Goal: Task Accomplishment & Management: Manage account settings

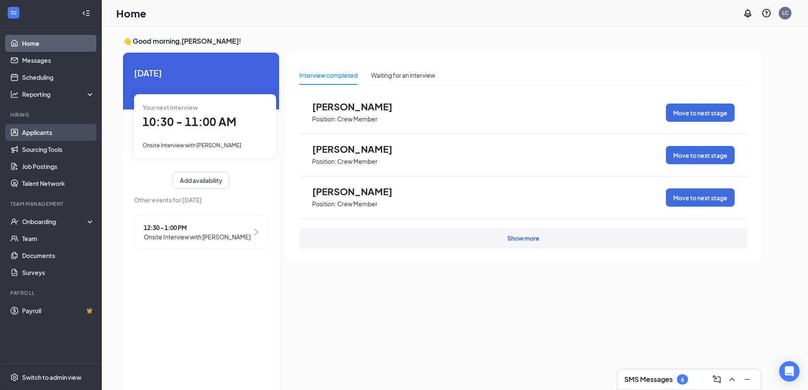
click at [37, 133] on link "Applicants" at bounding box center [58, 132] width 73 height 17
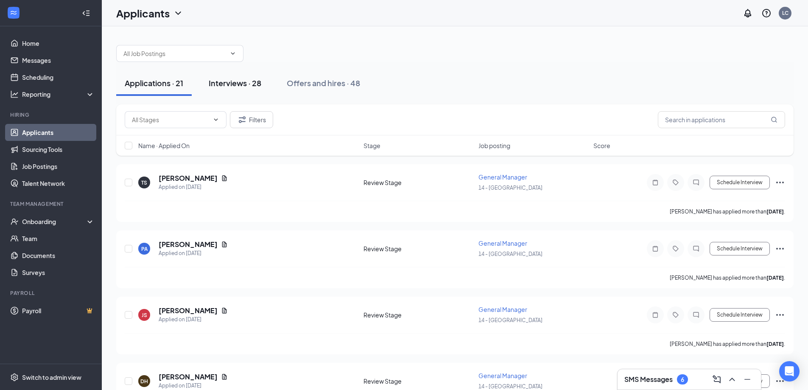
click at [232, 84] on div "Interviews · 28" at bounding box center [235, 83] width 53 height 11
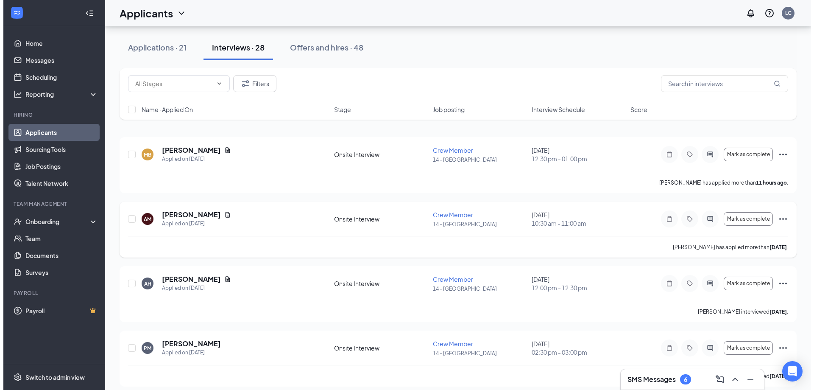
scroll to position [42, 0]
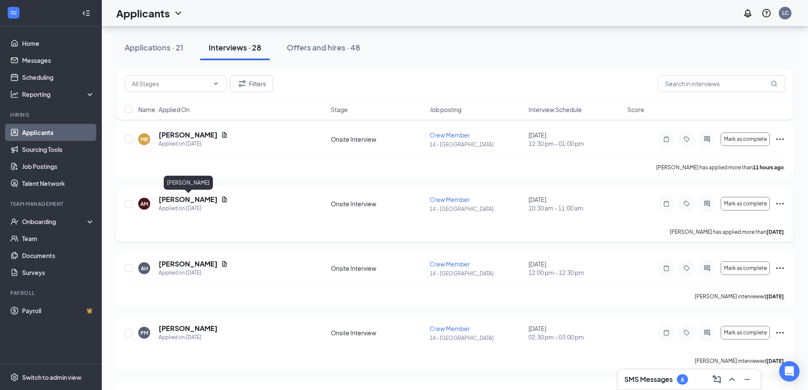
click at [180, 201] on h5 "[PERSON_NAME]" at bounding box center [188, 199] width 59 height 9
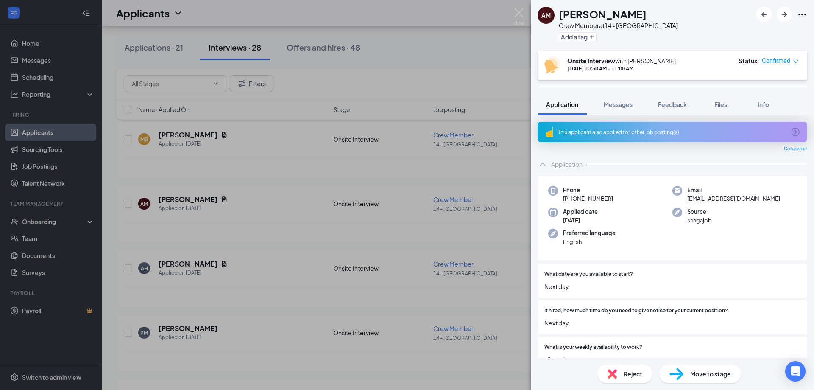
click at [264, 185] on div "AM [PERSON_NAME] Crew Member at 14 - Cleveland Add a tag Onsite Interview with …" at bounding box center [407, 195] width 814 height 390
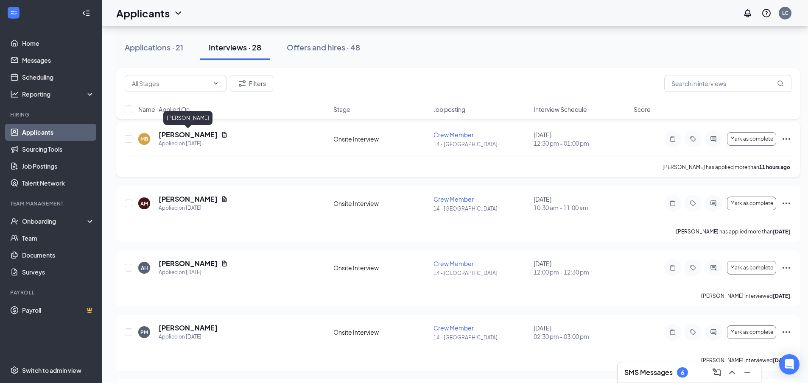
click at [200, 137] on h5 "[PERSON_NAME]" at bounding box center [188, 134] width 59 height 9
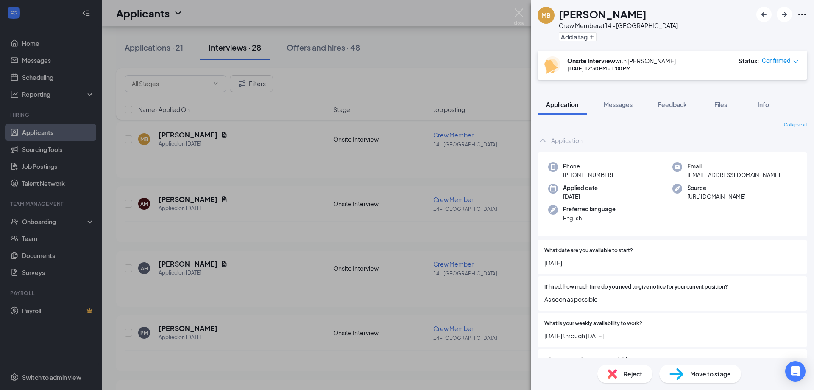
click at [232, 169] on div "MB [PERSON_NAME] Crew Member at 14 - [GEOGRAPHIC_DATA] Add a tag Onsite Intervi…" at bounding box center [407, 195] width 814 height 390
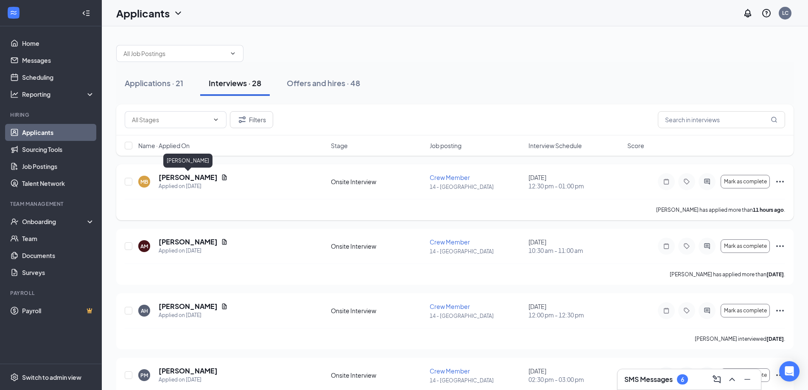
click at [179, 180] on h5 "[PERSON_NAME]" at bounding box center [188, 177] width 59 height 9
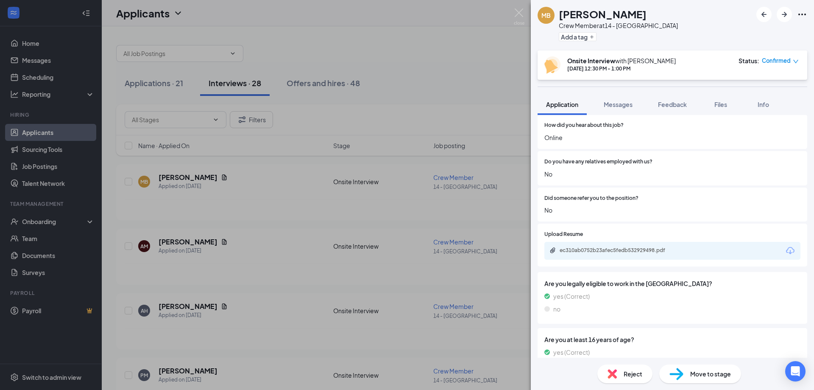
scroll to position [636, 0]
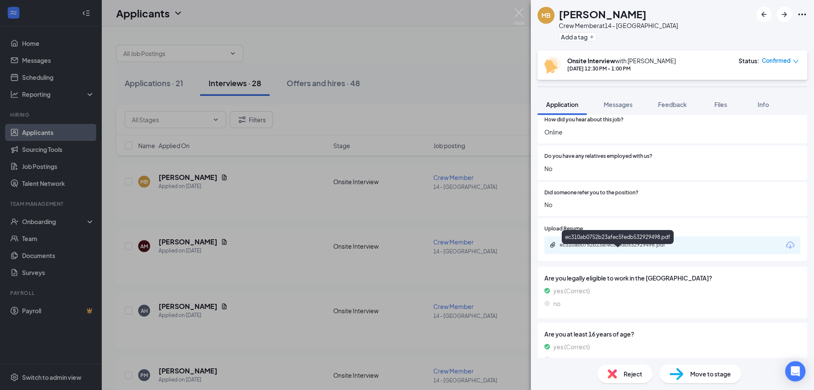
click at [599, 248] on div "ec310ab0752b23afec5fedb532929498.pdf" at bounding box center [619, 244] width 119 height 7
click at [263, 182] on div "MB [PERSON_NAME] Crew Member at 14 - [GEOGRAPHIC_DATA] Add a tag Onsite Intervi…" at bounding box center [407, 195] width 814 height 390
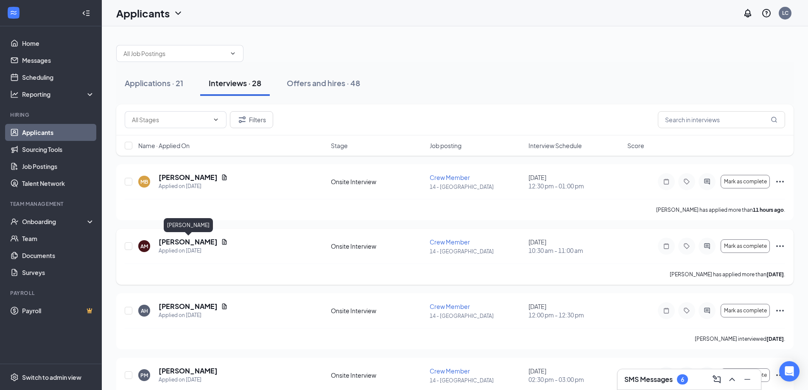
click at [186, 244] on h5 "[PERSON_NAME]" at bounding box center [188, 241] width 59 height 9
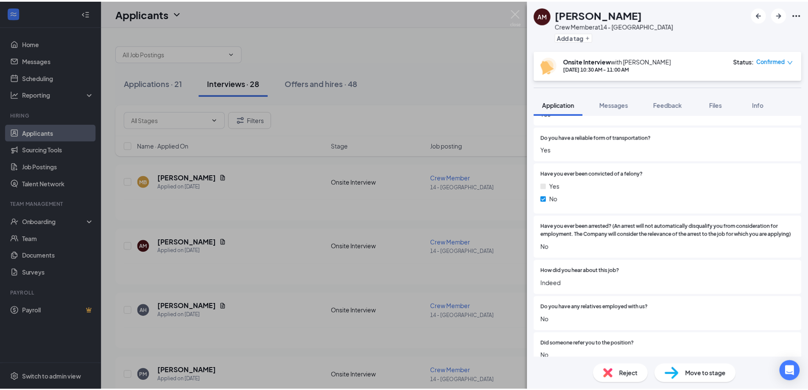
scroll to position [679, 0]
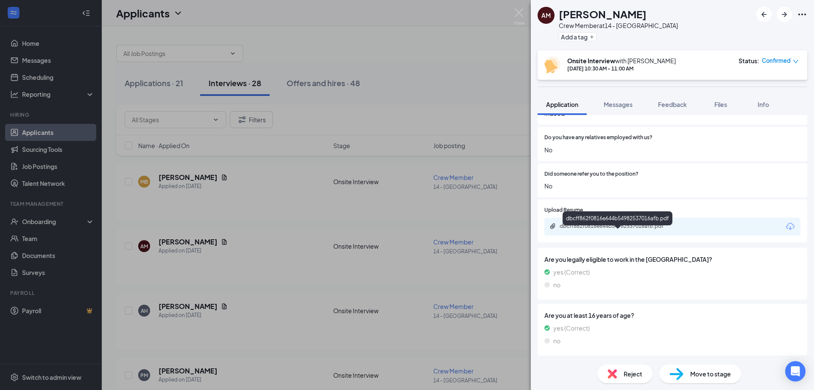
click at [591, 229] on div "dbcff862f0816e644b54982537016afb.pdf" at bounding box center [619, 226] width 119 height 7
click at [239, 205] on div "AM [PERSON_NAME] Crew Member at 14 - Cleveland Add a tag Onsite Interview with …" at bounding box center [407, 195] width 814 height 390
